Goal: Check status: Check status

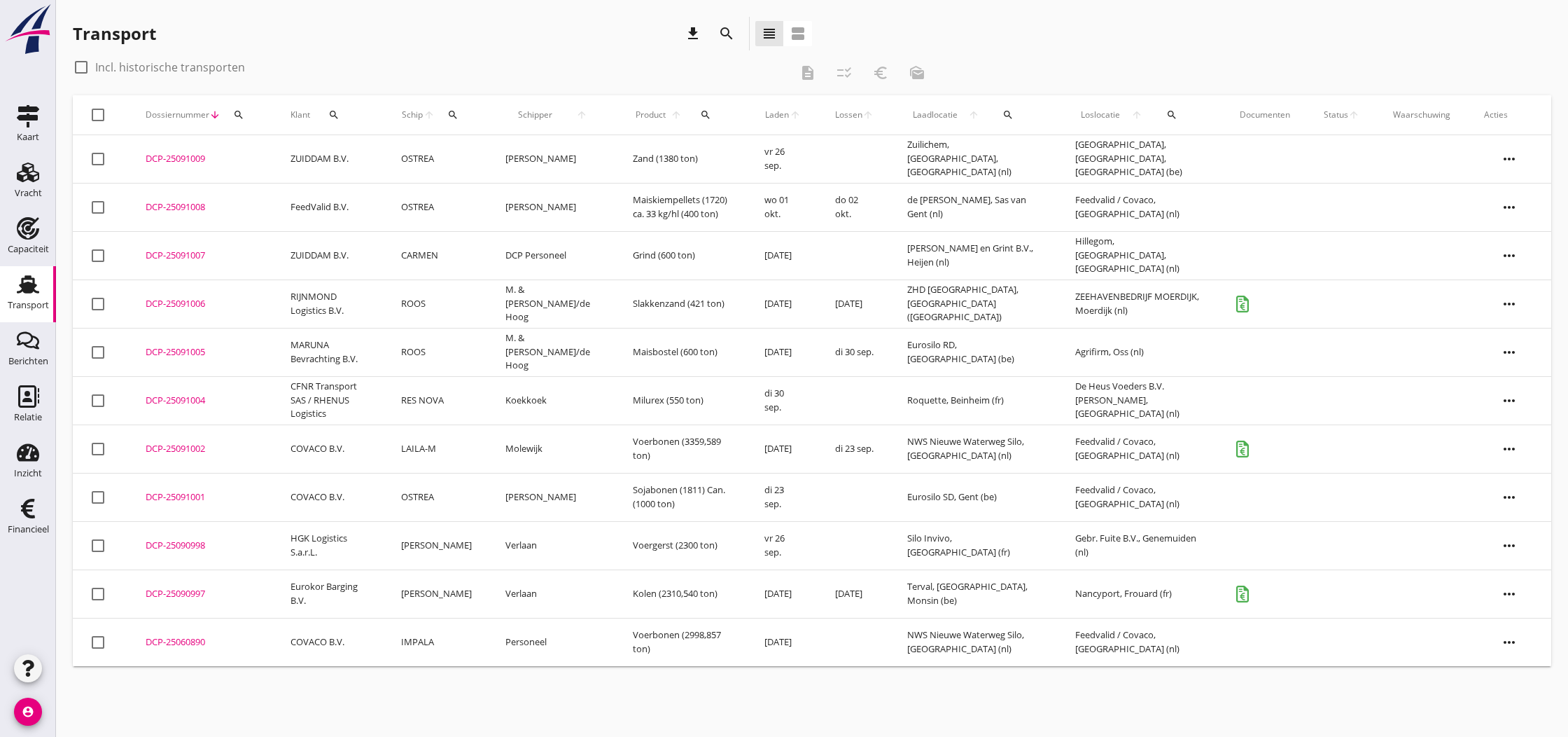
click at [169, 453] on div "DCP-25091002" at bounding box center [202, 448] width 112 height 14
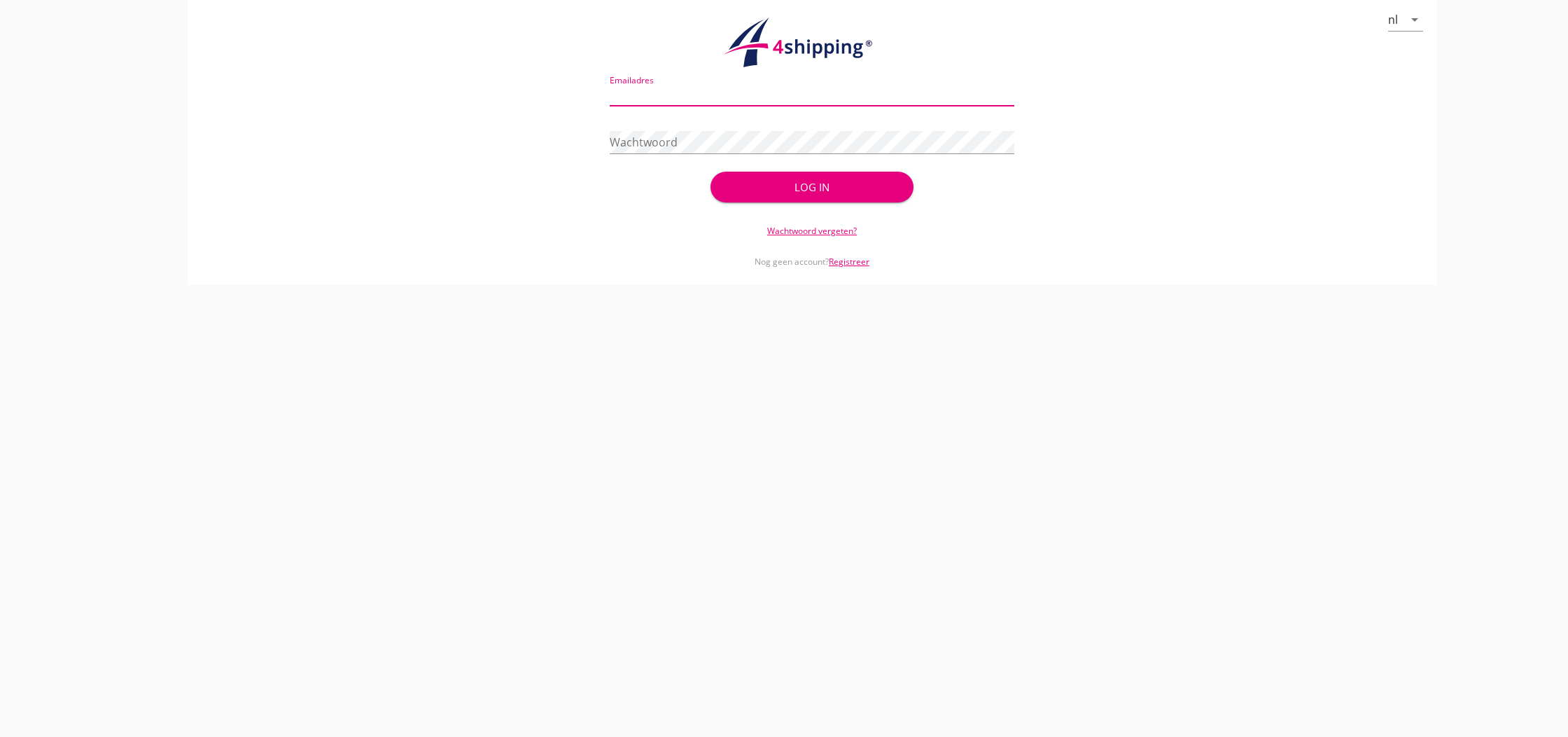
click at [902, 129] on div "Wachtwoord" at bounding box center [812, 145] width 405 height 45
click at [802, 90] on input "Emailadres" at bounding box center [812, 94] width 405 height 22
type input "[EMAIL_ADDRESS][DOMAIN_NAME]"
click at [811, 187] on button "Log in" at bounding box center [811, 190] width 202 height 30
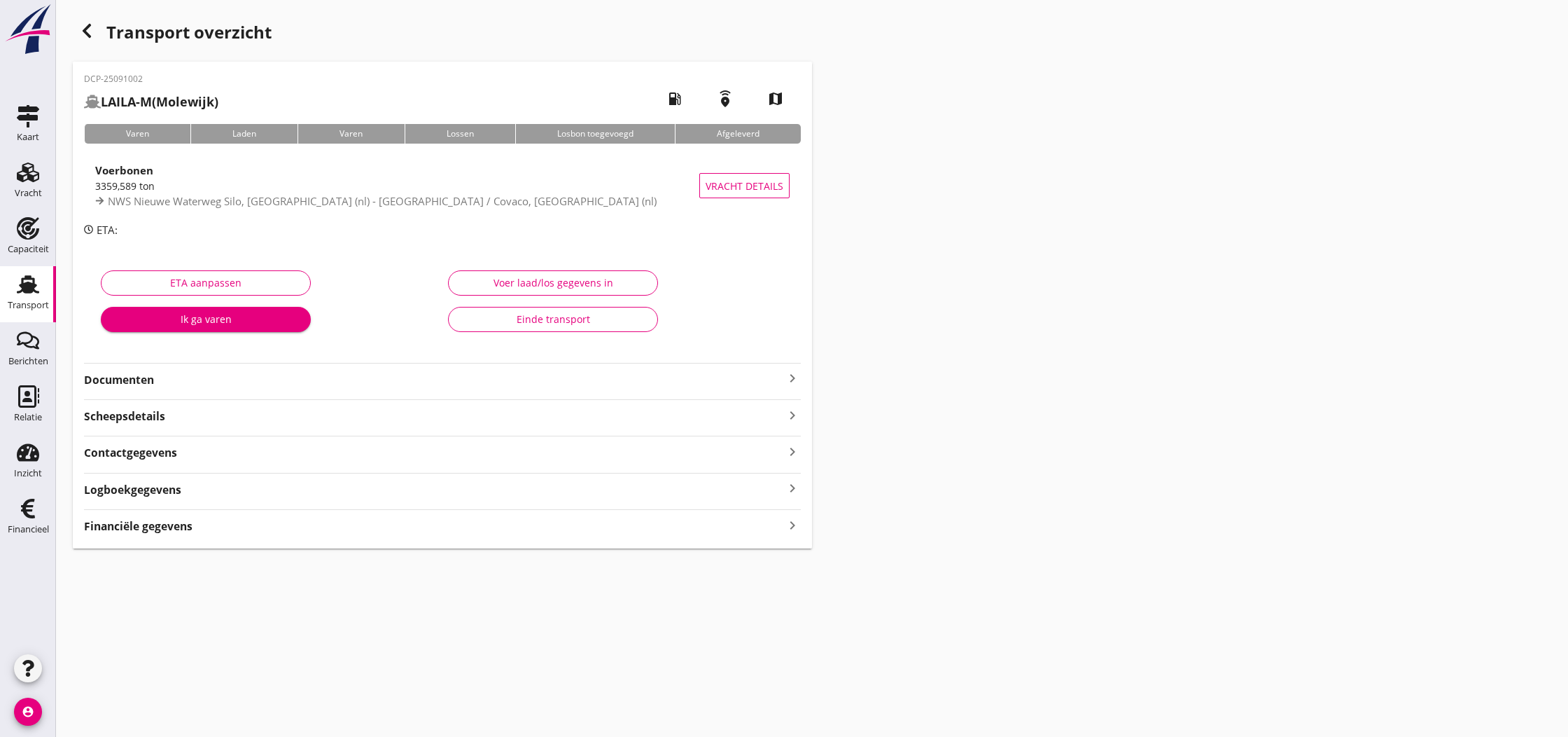
click at [559, 320] on div "Einde transport" at bounding box center [552, 319] width 186 height 15
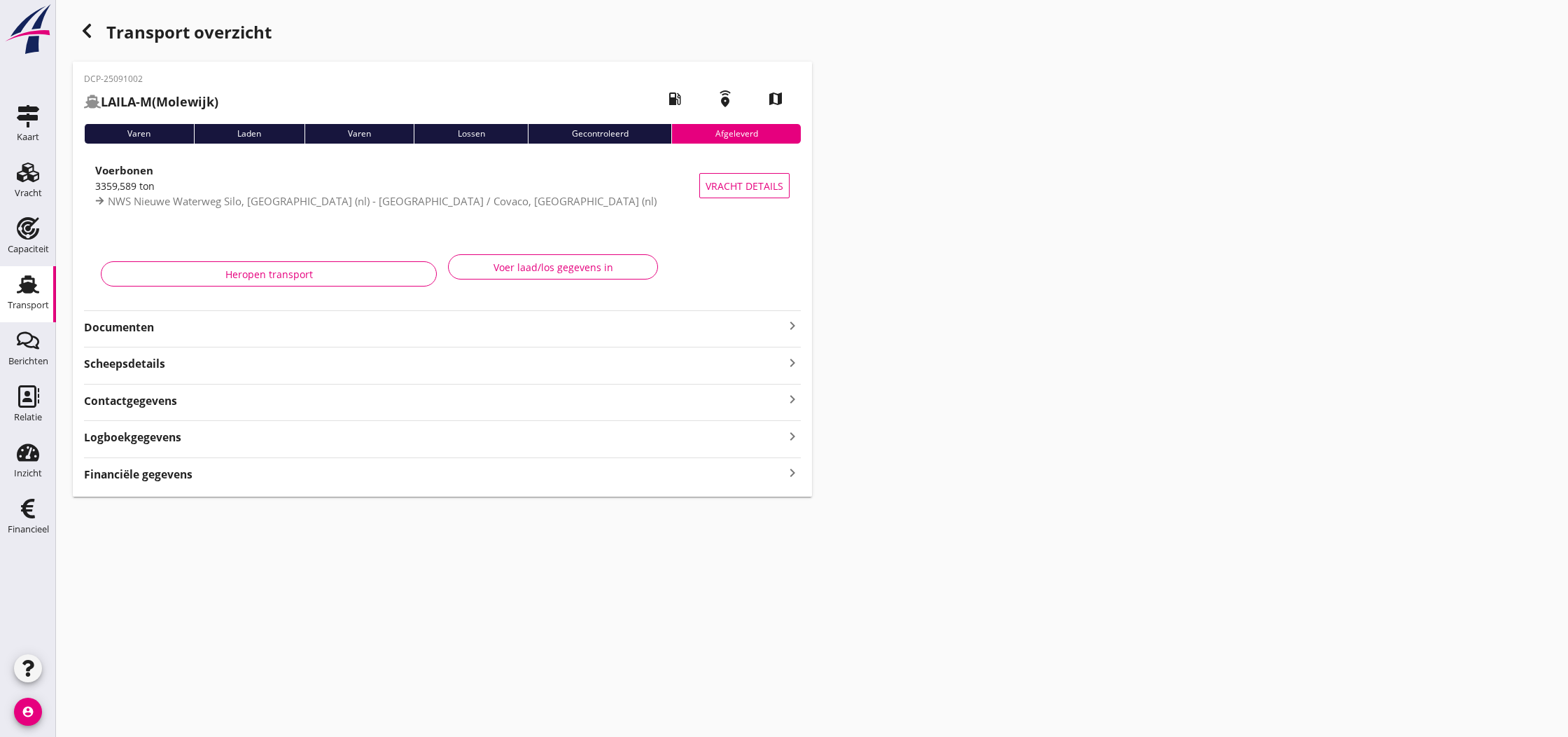
click at [90, 33] on icon "button" at bounding box center [86, 30] width 17 height 17
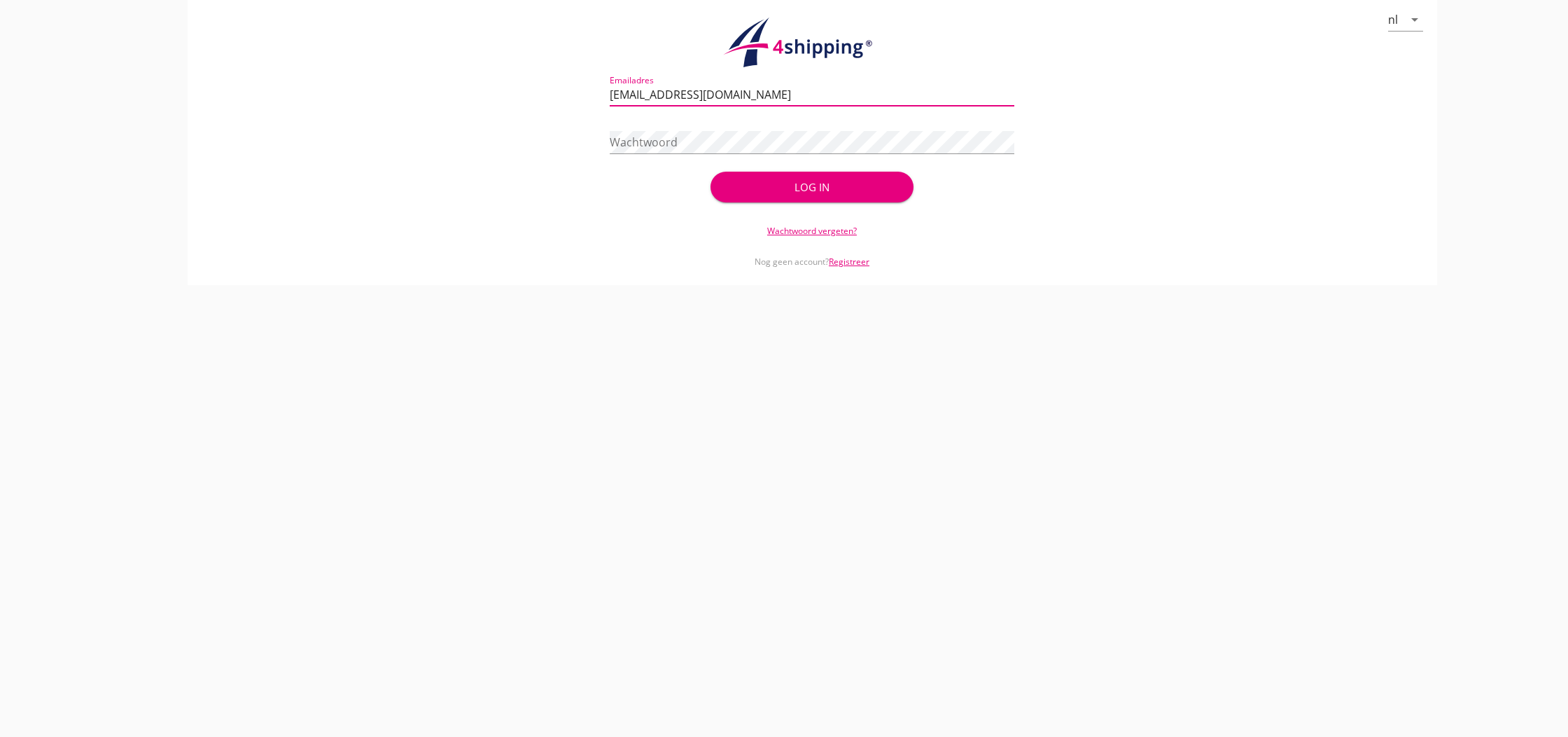
type input "[EMAIL_ADDRESS][DOMAIN_NAME]"
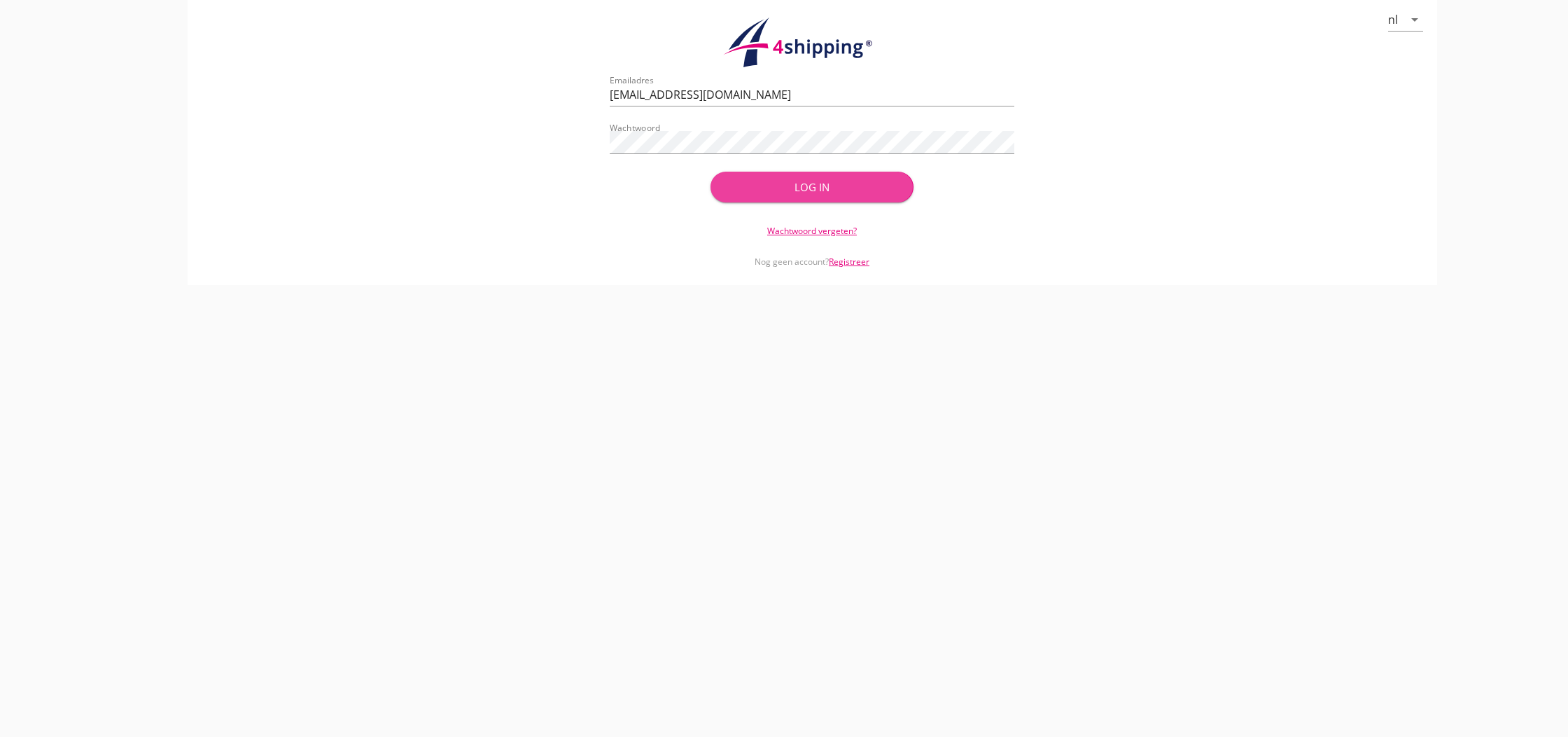
click at [789, 190] on div "Log in" at bounding box center [811, 187] width 157 height 16
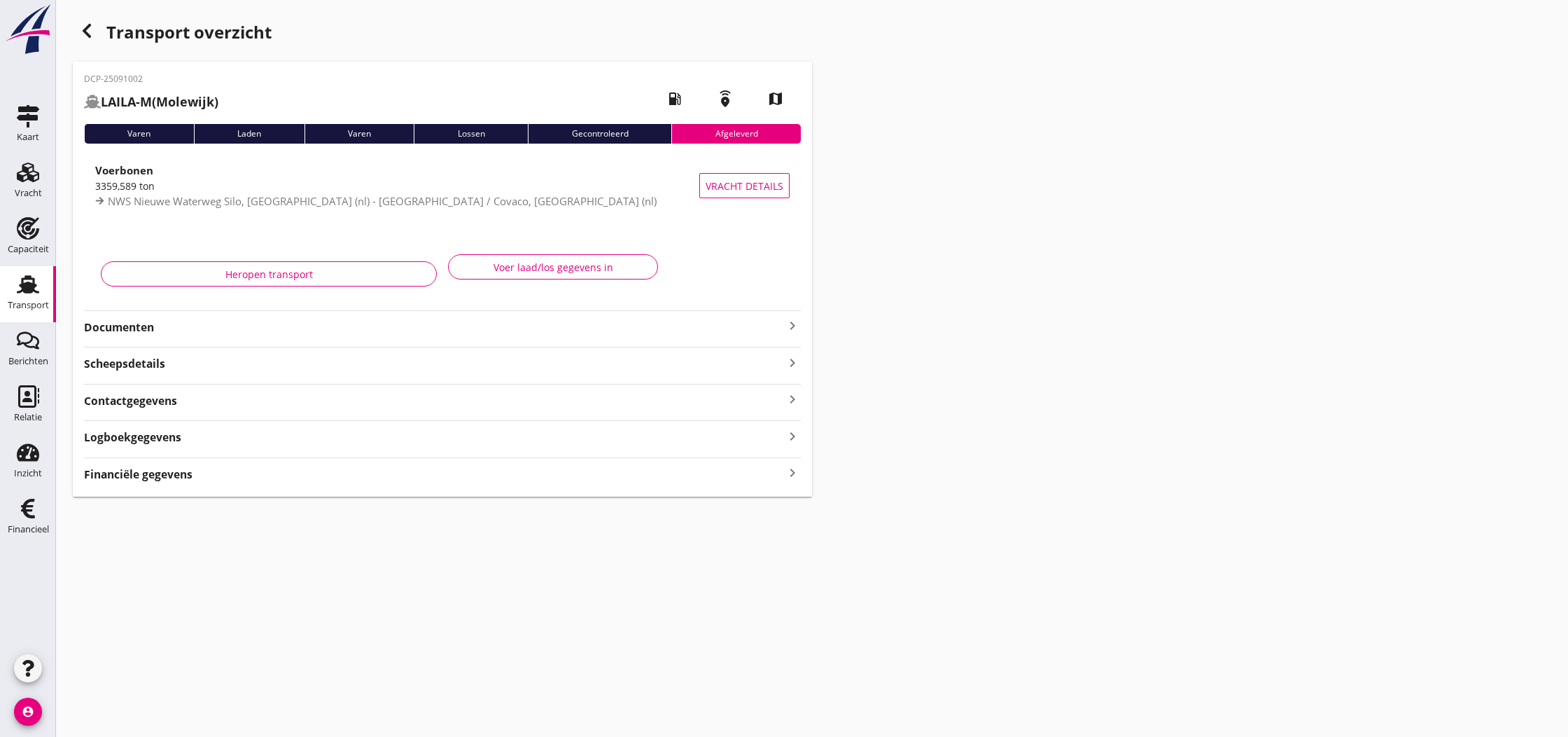
click at [87, 30] on use "button" at bounding box center [87, 30] width 9 height 14
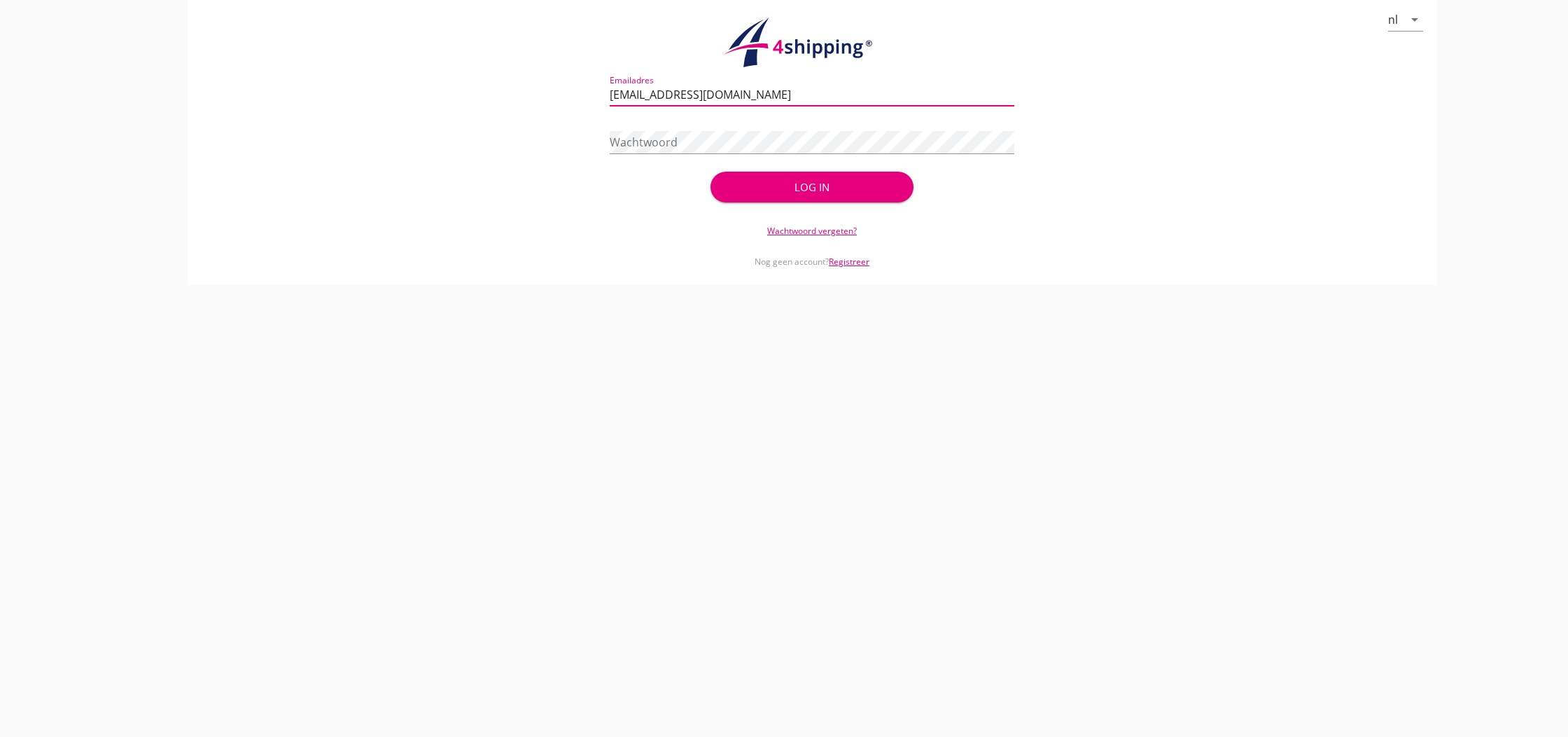
type input "[EMAIL_ADDRESS][DOMAIN_NAME]"
click at [816, 189] on div "Log in" at bounding box center [811, 187] width 157 height 16
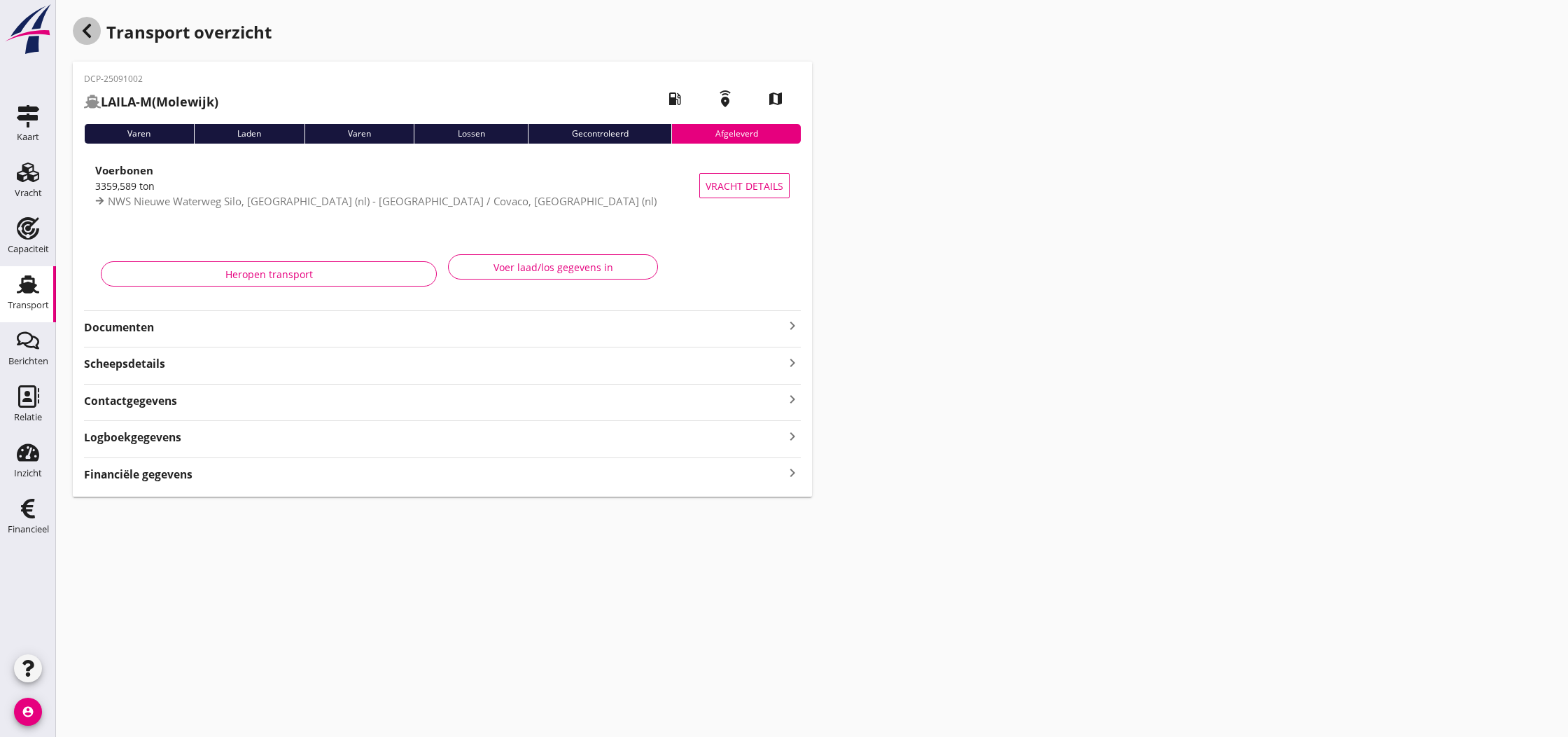
click at [88, 30] on icon "button" at bounding box center [86, 30] width 17 height 17
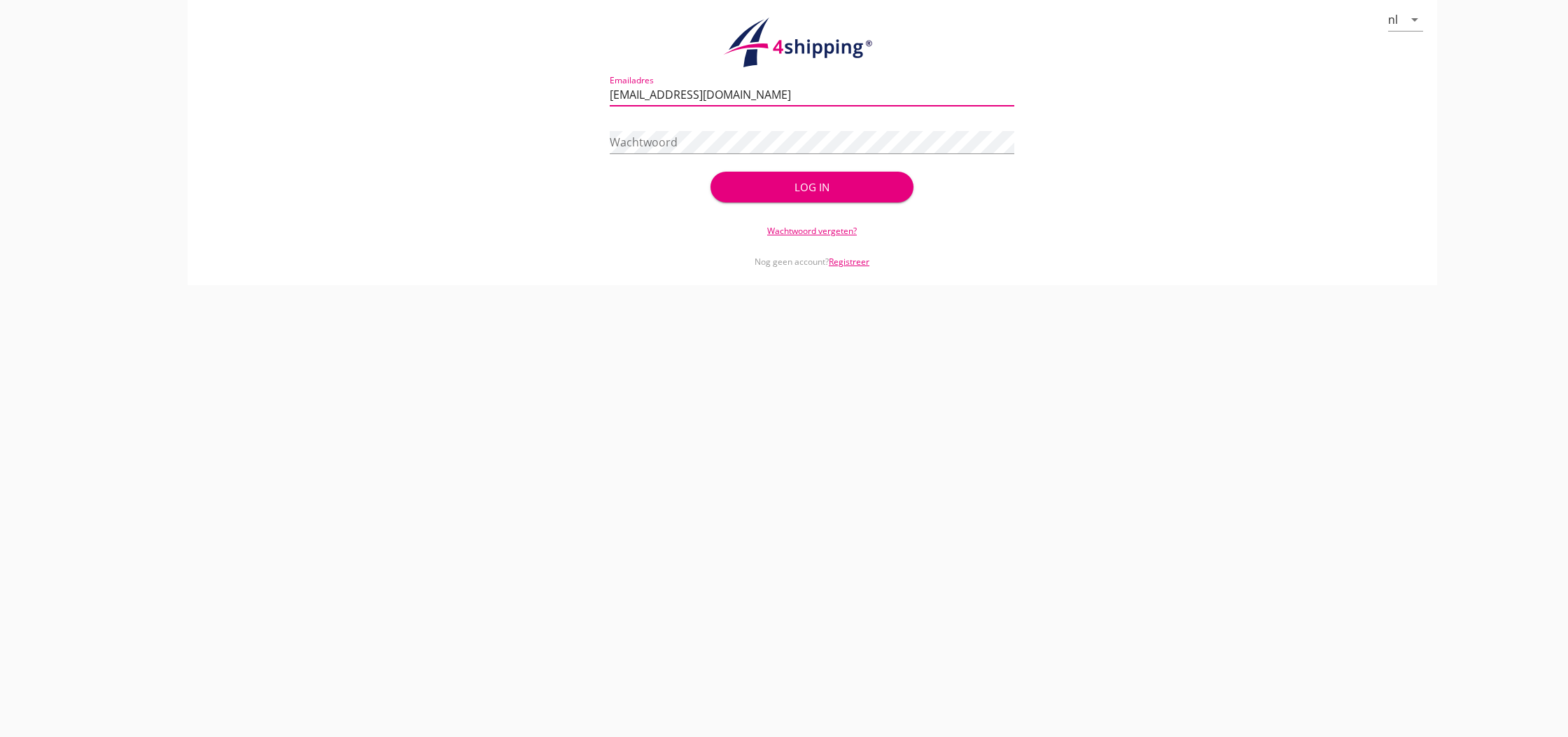
type input "[EMAIL_ADDRESS][DOMAIN_NAME]"
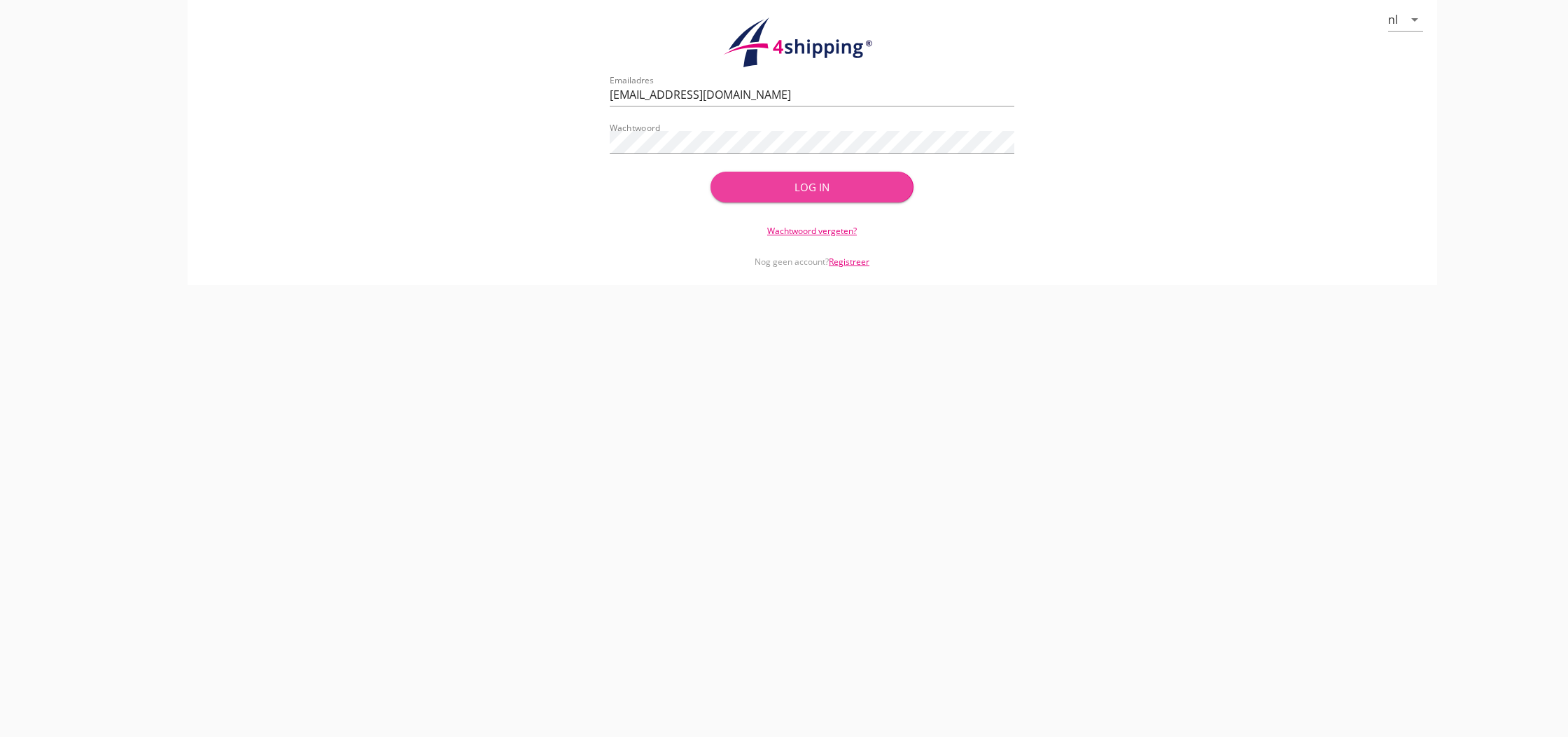
click at [811, 187] on div "Log in" at bounding box center [811, 187] width 157 height 16
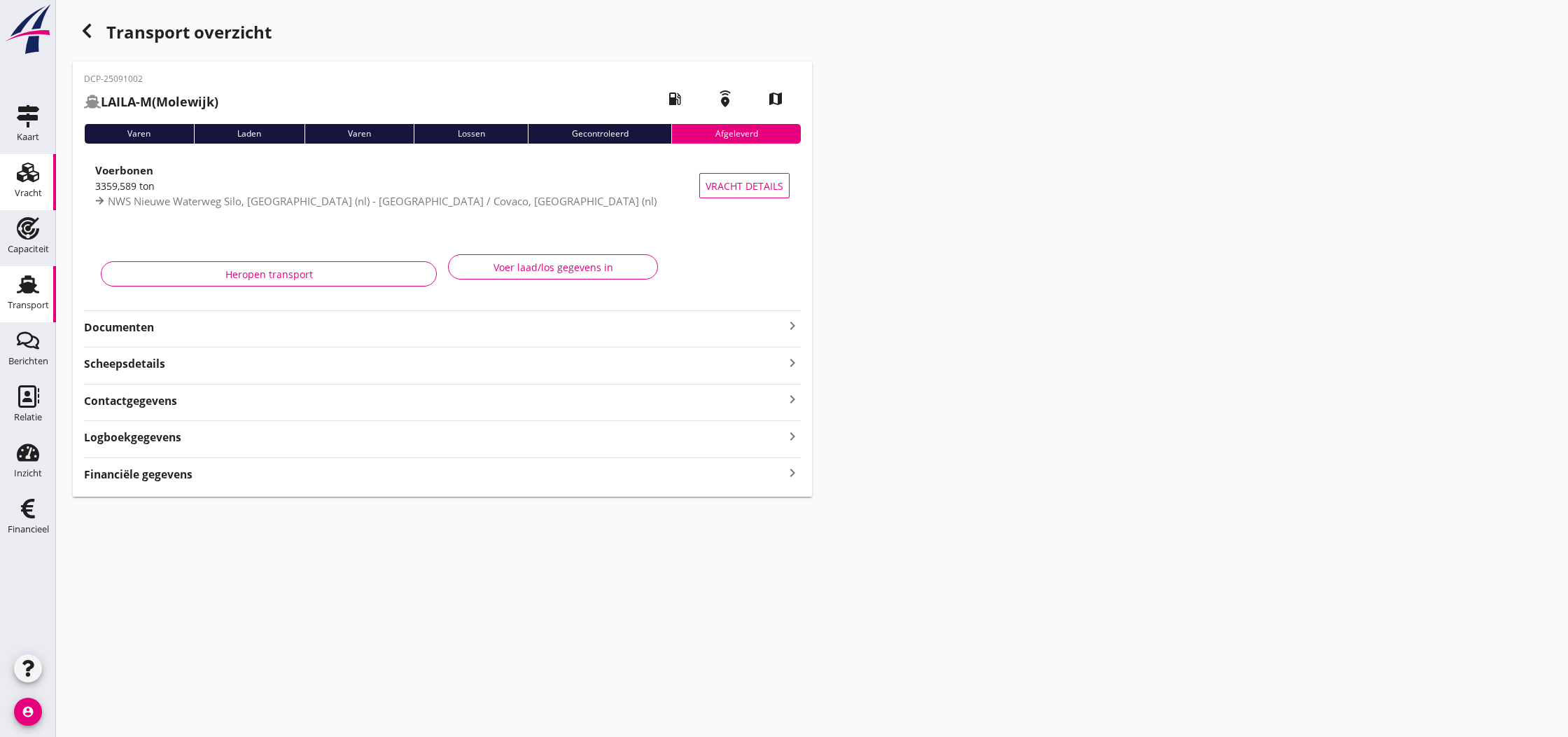
click at [25, 178] on icon "Vracht" at bounding box center [28, 172] width 22 height 22
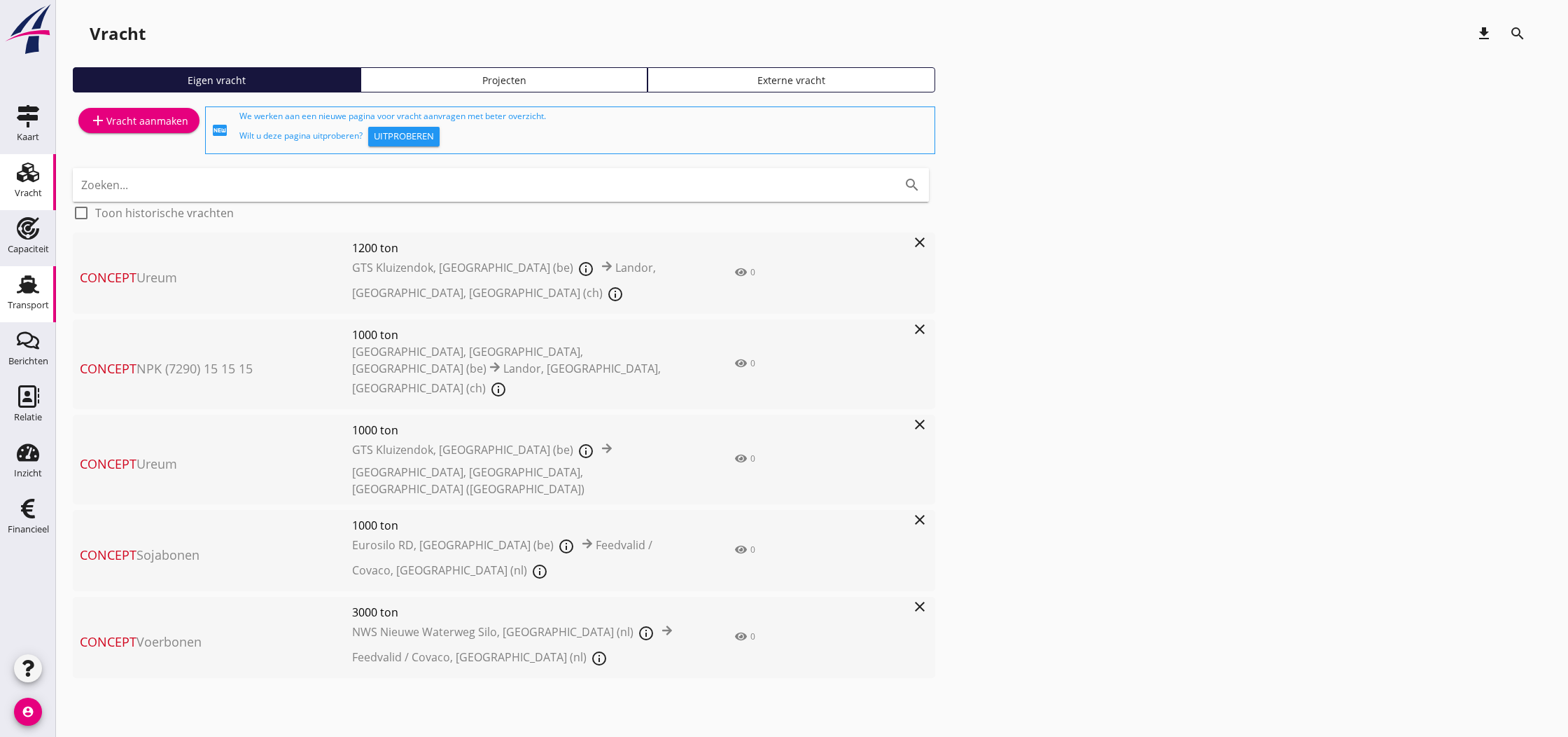
click at [29, 289] on use at bounding box center [28, 284] width 22 height 18
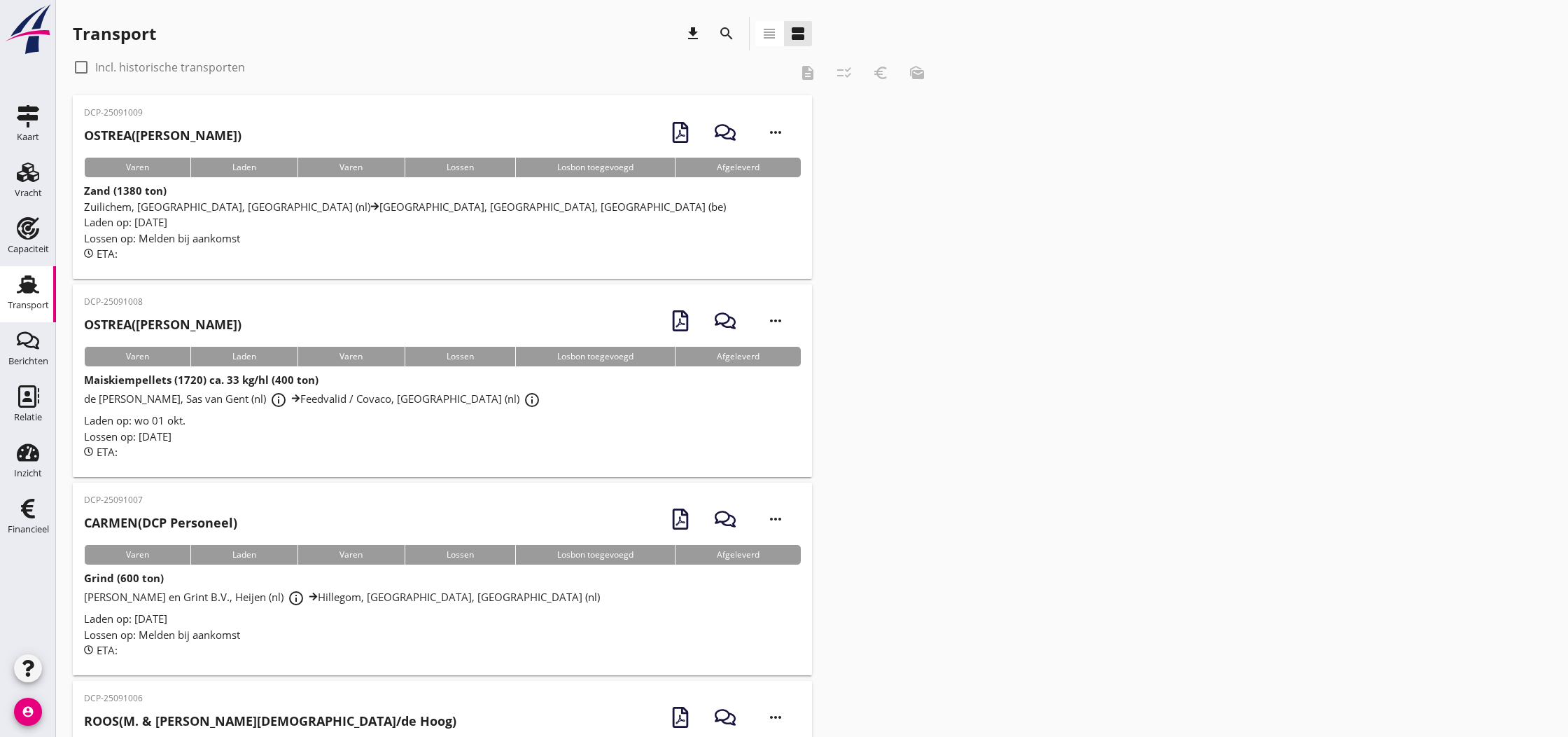
click at [766, 33] on icon "view_headline" at bounding box center [769, 33] width 17 height 17
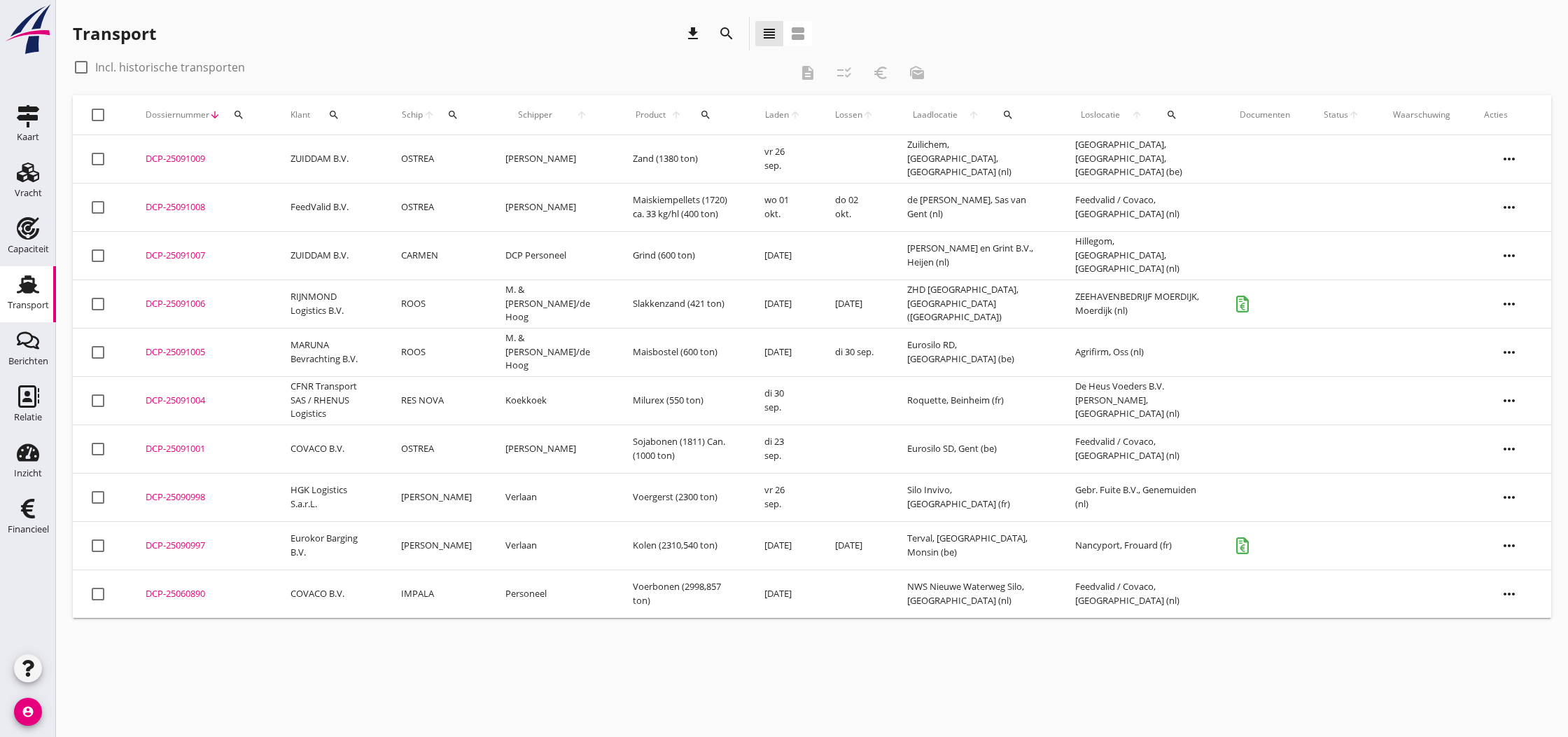
click at [169, 544] on div "DCP-25090997" at bounding box center [202, 545] width 112 height 14
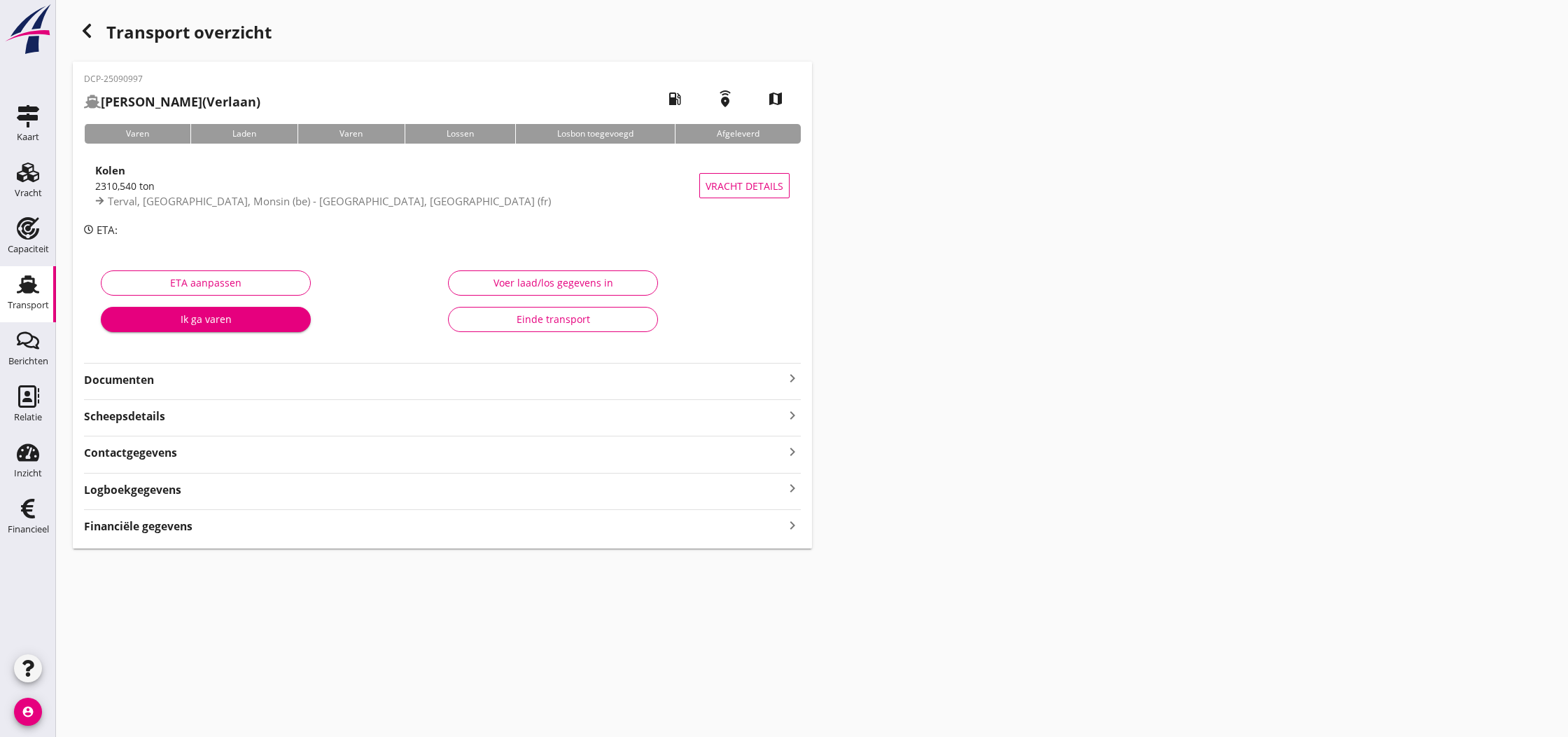
click at [573, 320] on div "Einde transport" at bounding box center [552, 319] width 186 height 15
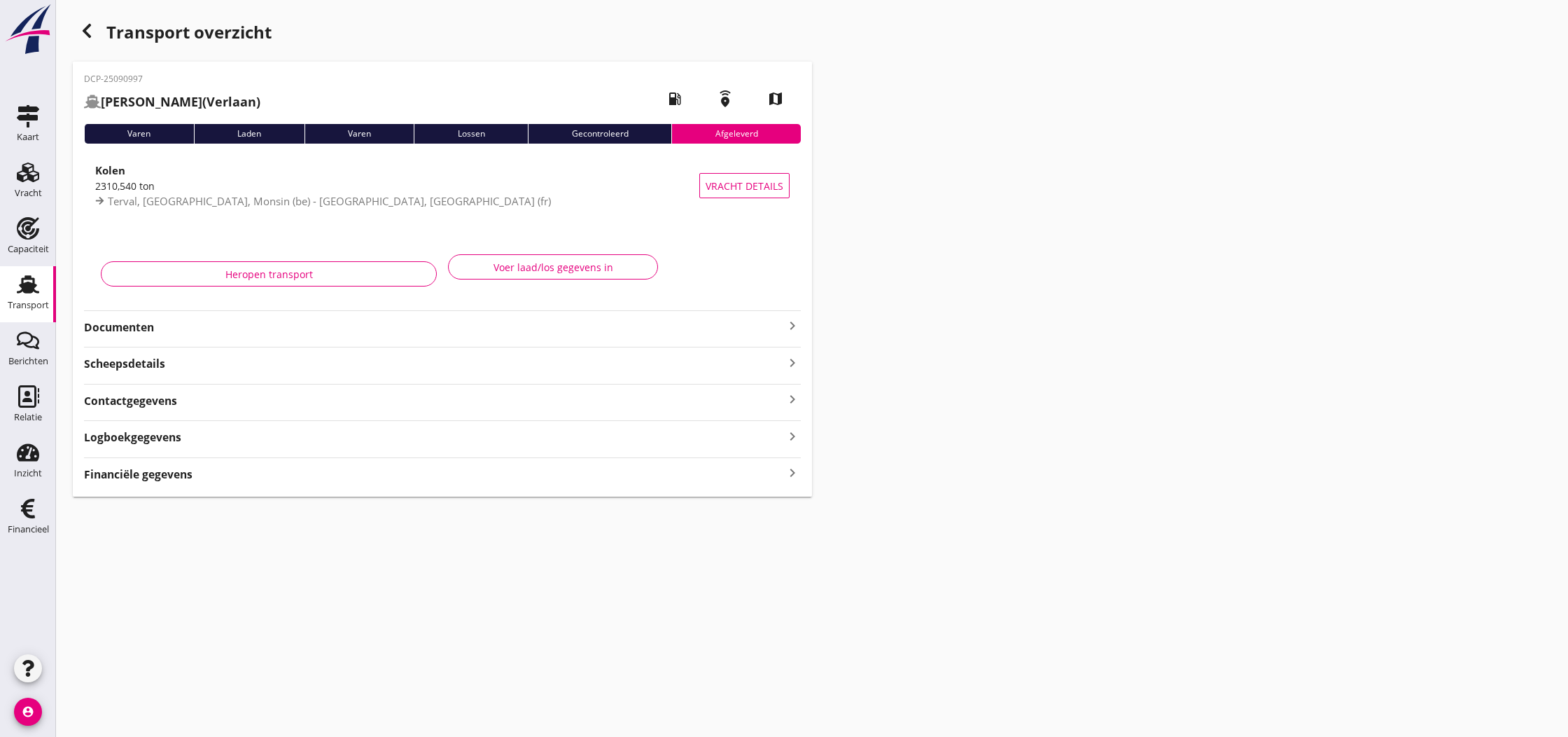
click at [23, 284] on use at bounding box center [28, 284] width 22 height 18
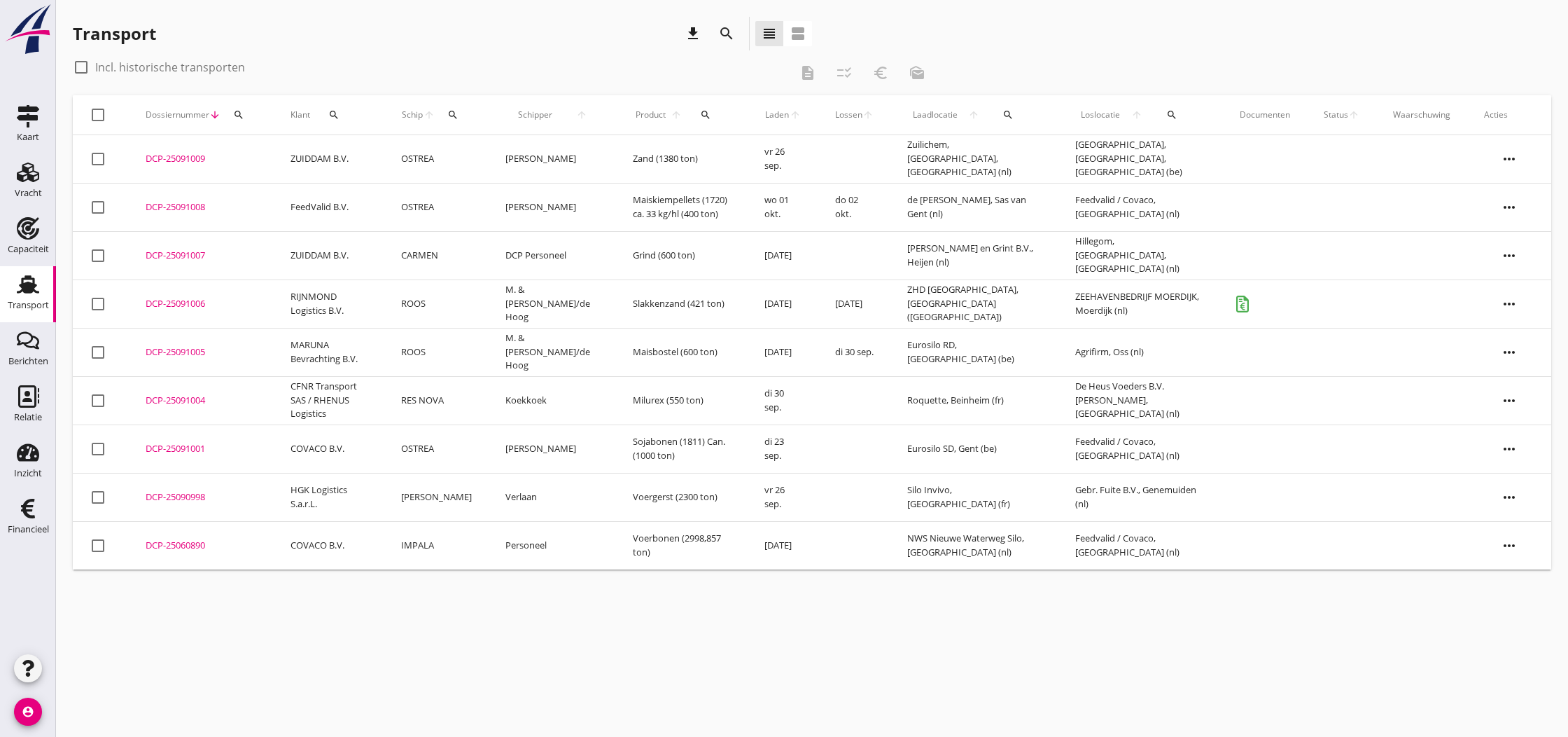
click at [172, 305] on div "DCP-25091006" at bounding box center [202, 303] width 112 height 14
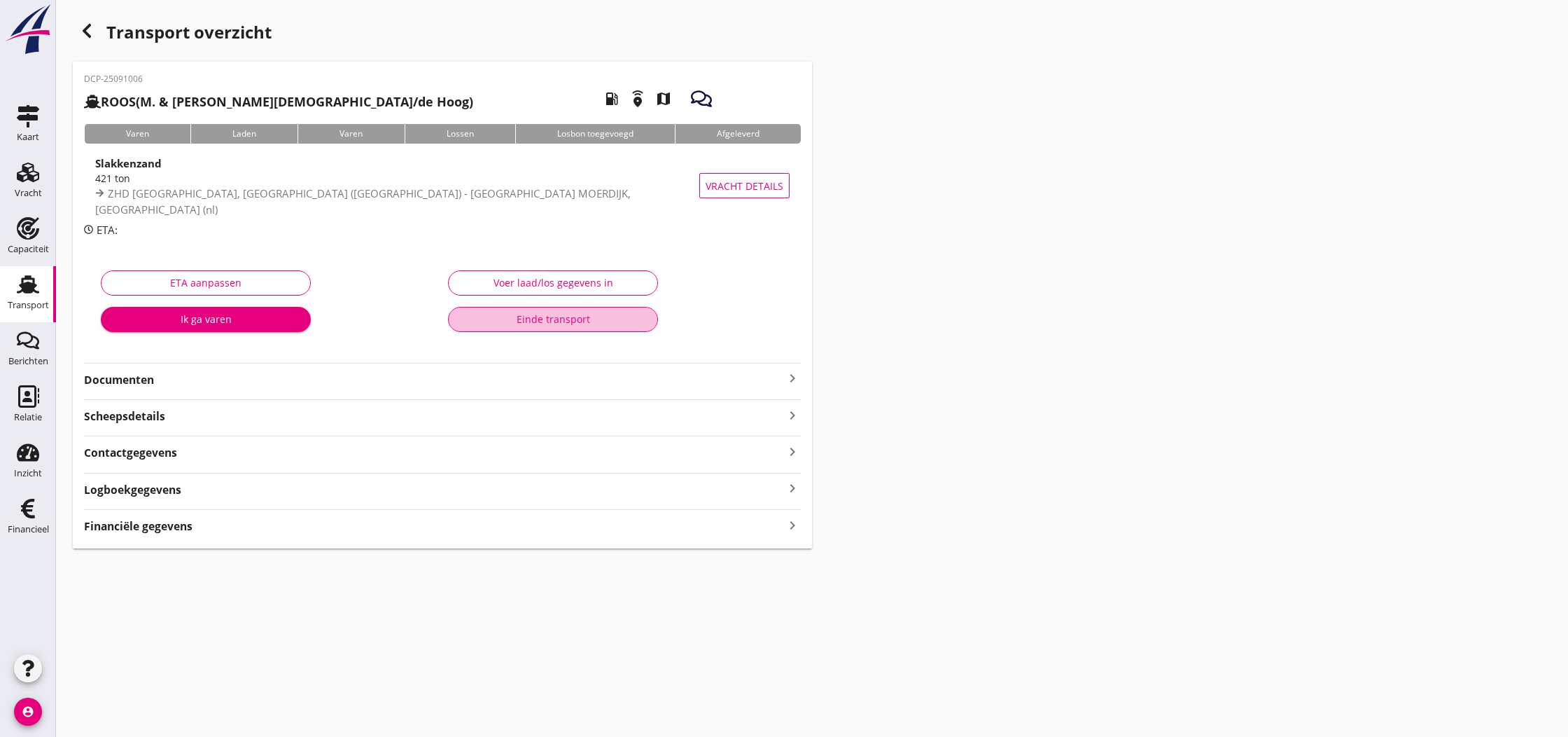
click at [588, 321] on div "Einde transport" at bounding box center [552, 319] width 186 height 15
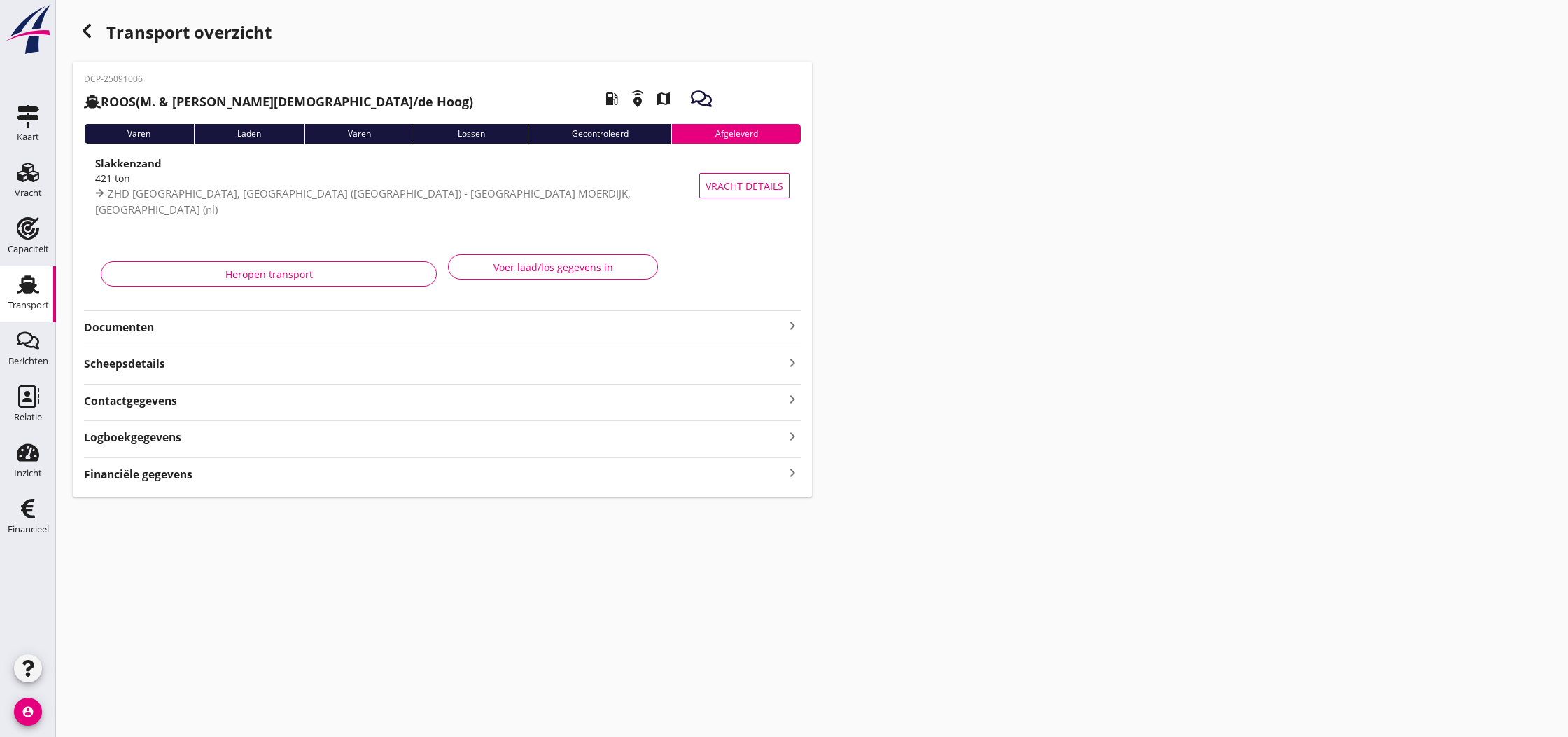
click at [94, 33] on icon "button" at bounding box center [86, 30] width 17 height 17
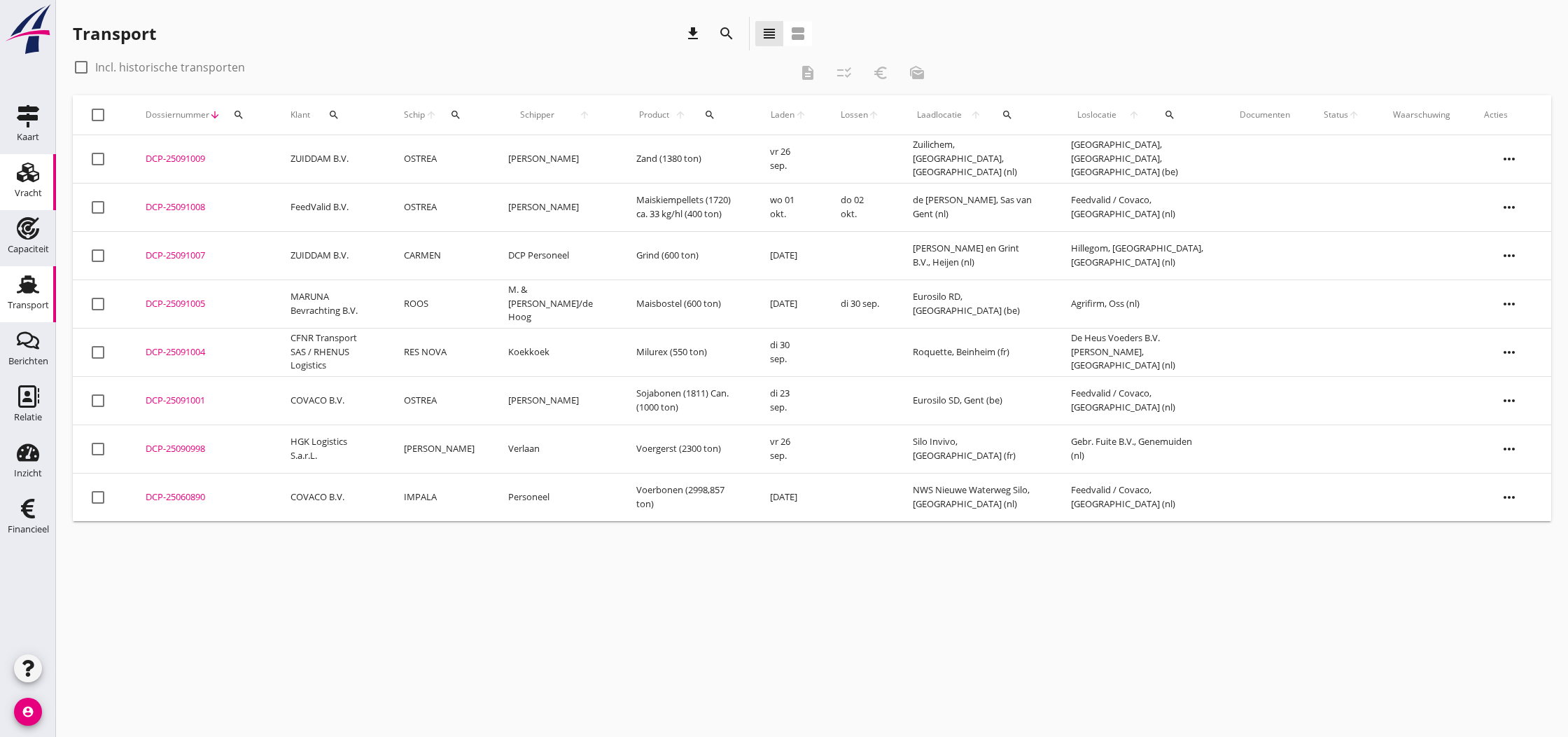
click at [32, 173] on icon "Vracht" at bounding box center [28, 172] width 22 height 22
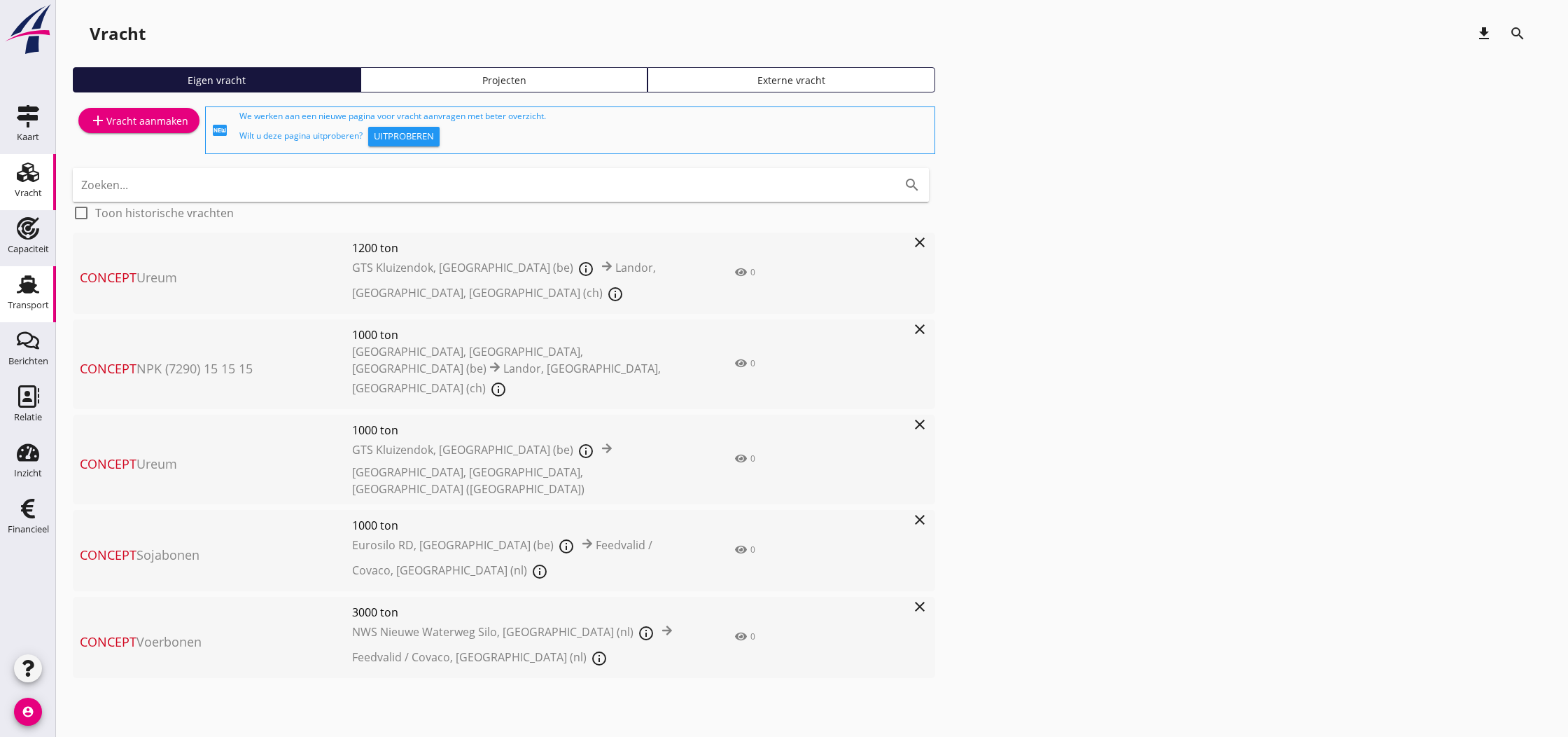
click at [22, 294] on icon "Transport" at bounding box center [28, 284] width 22 height 22
